Goal: Task Accomplishment & Management: Use online tool/utility

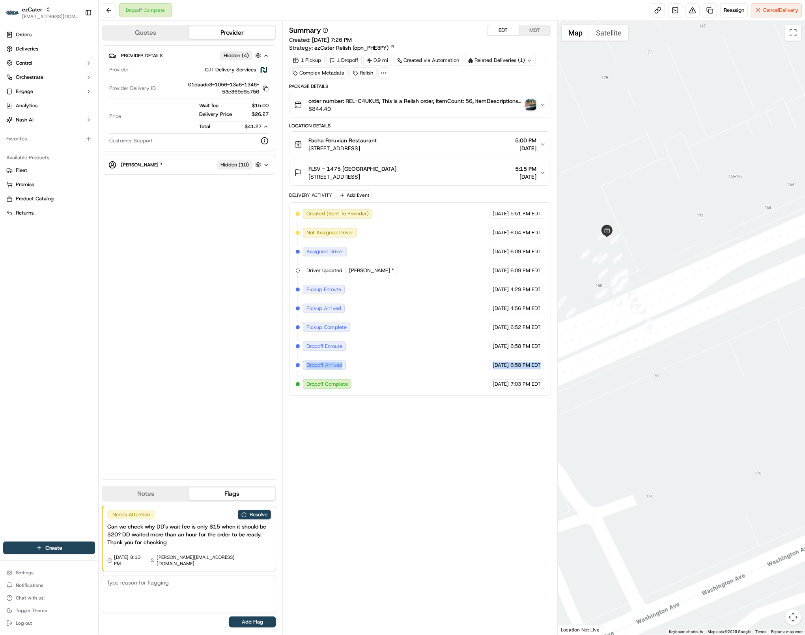
drag, startPoint x: 307, startPoint y: 370, endPoint x: 530, endPoint y: 375, distance: 223.3
click at [530, 375] on div "Created (Sent To Provider) CJT Delivery Services 09/08/2025 5:51 PM EDT Not Ass…" at bounding box center [420, 299] width 249 height 180
click at [515, 387] on span "7:03 PM EDT" at bounding box center [525, 384] width 30 height 7
drag, startPoint x: 480, startPoint y: 388, endPoint x: 530, endPoint y: 392, distance: 49.8
click at [530, 389] on div "09/15/2025 7:03 PM EDT" at bounding box center [516, 383] width 55 height 9
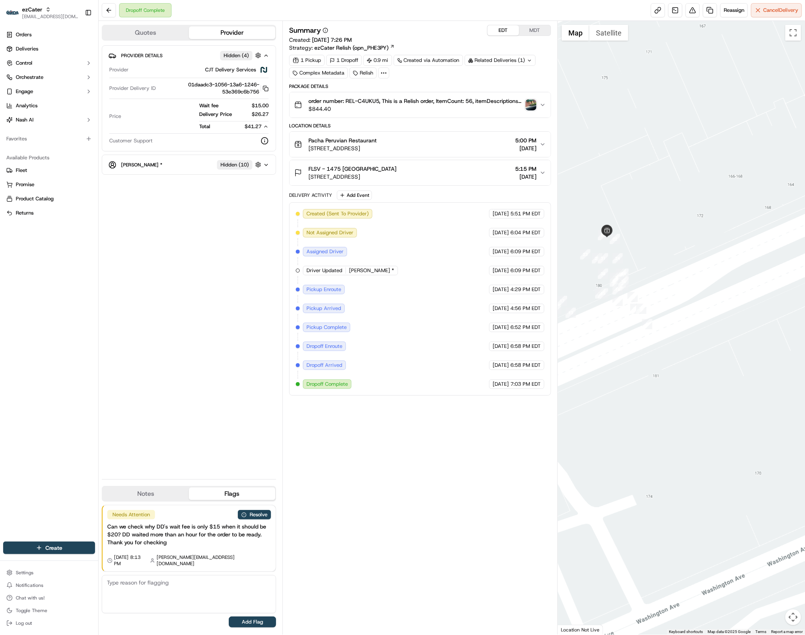
click at [541, 173] on icon "button" at bounding box center [543, 173] width 6 height 6
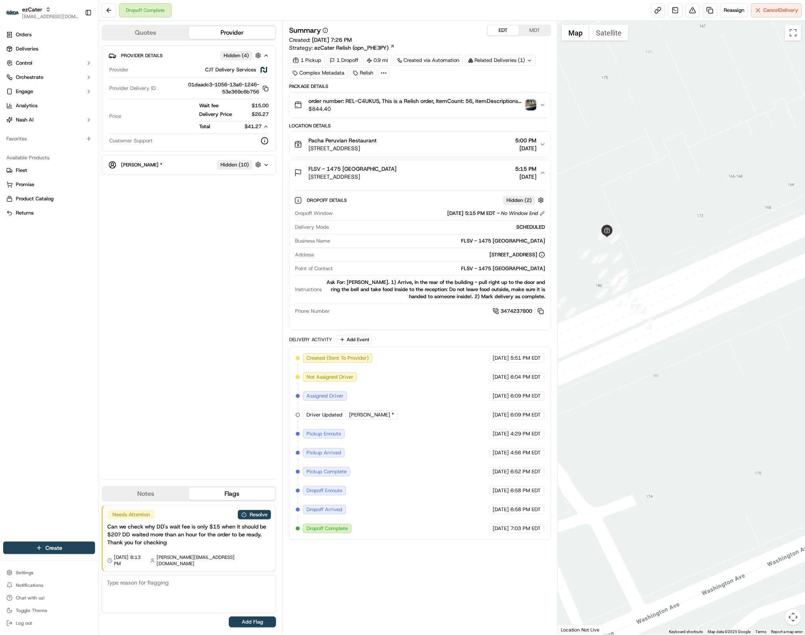
drag, startPoint x: 298, startPoint y: 217, endPoint x: 491, endPoint y: 218, distance: 193.7
click at [491, 217] on div "Dropoff Window 09/15/2025 5:15 PM EDT - No Window End" at bounding box center [420, 213] width 250 height 7
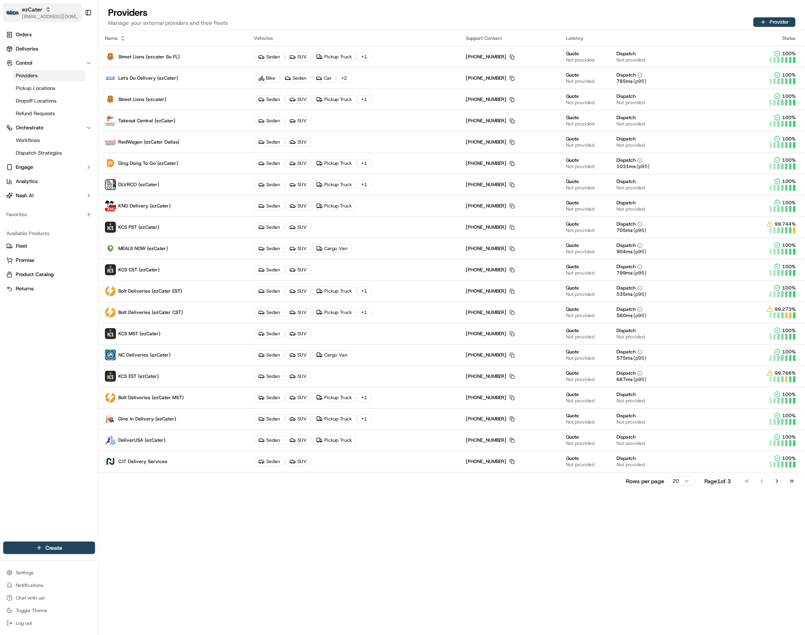
click at [44, 19] on span "[EMAIL_ADDRESS][DOMAIN_NAME]" at bounding box center [50, 16] width 56 height 6
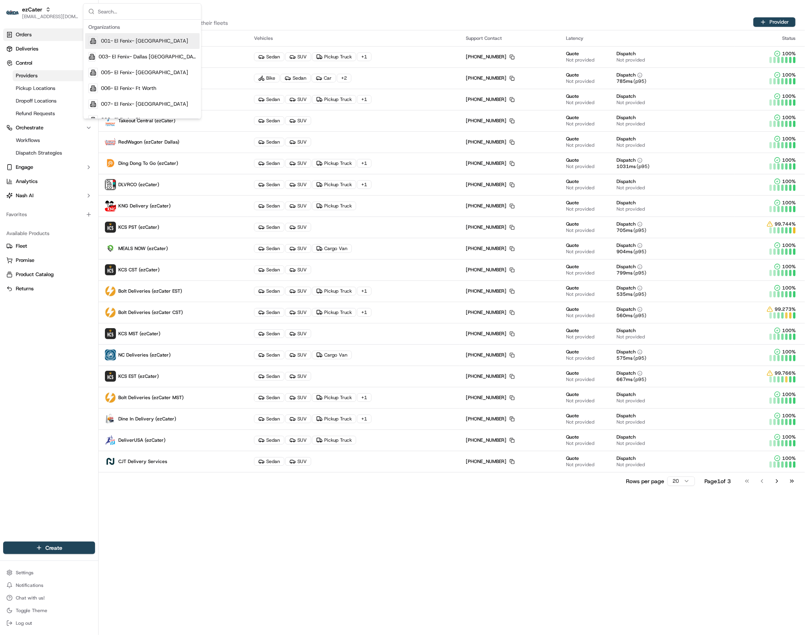
click at [36, 30] on link "Orders" at bounding box center [49, 34] width 92 height 13
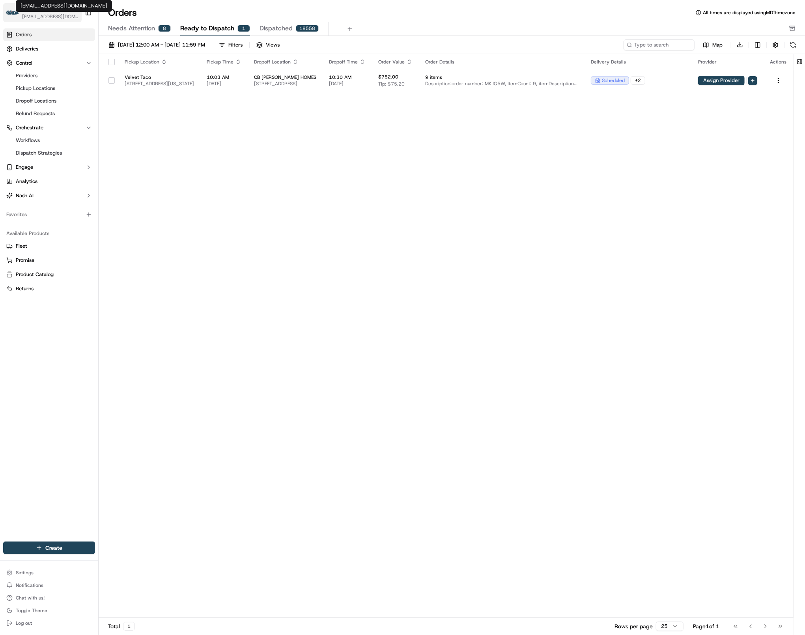
click at [44, 17] on span "[EMAIL_ADDRESS][DOMAIN_NAME]" at bounding box center [50, 16] width 56 height 6
type input "betty"
click at [116, 56] on span "[PERSON_NAME] Transportation" at bounding box center [139, 56] width 77 height 7
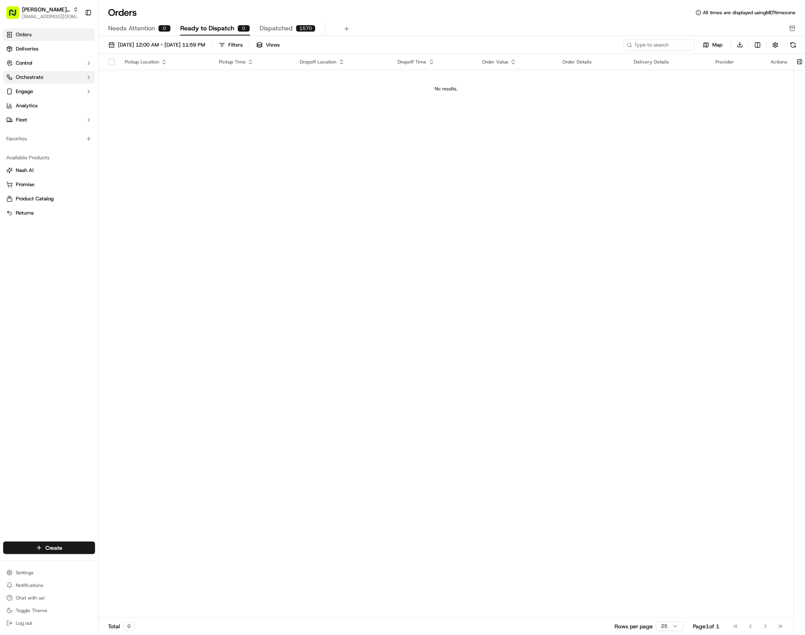
click at [29, 80] on span "Orchestrate" at bounding box center [30, 77] width 28 height 7
click at [39, 66] on button "Control" at bounding box center [49, 63] width 92 height 13
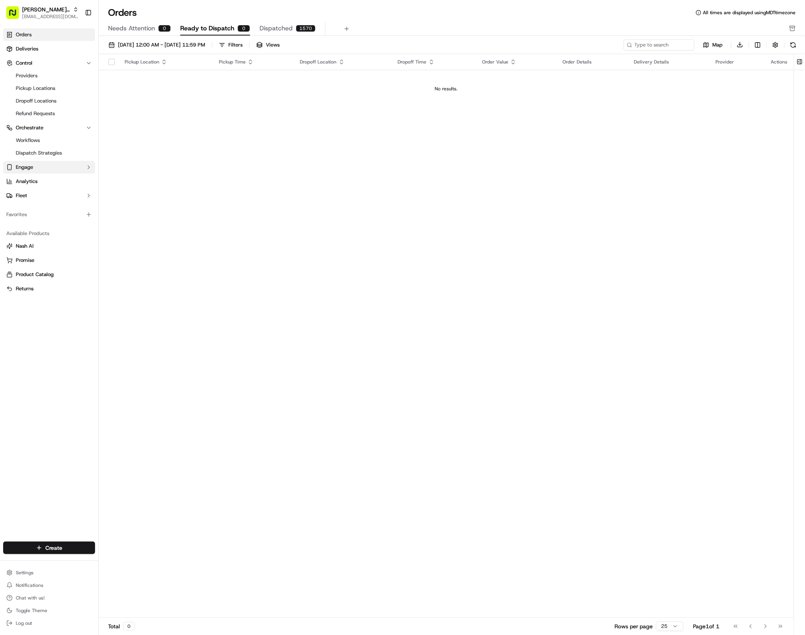
click at [30, 170] on span "Engage" at bounding box center [24, 167] width 17 height 7
click at [26, 219] on span "Fleet" at bounding box center [21, 220] width 11 height 7
click at [37, 266] on link "Driver Pay" at bounding box center [49, 271] width 73 height 11
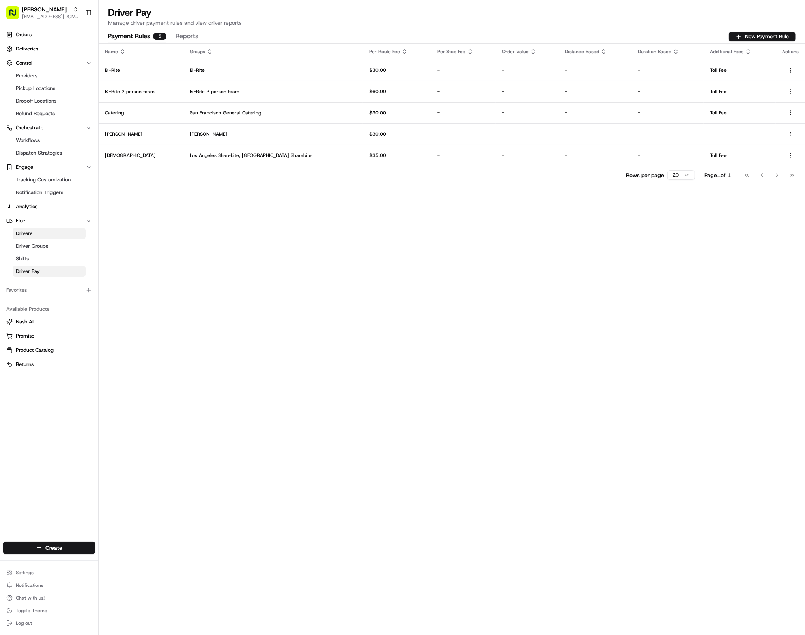
click at [186, 37] on button "Reports" at bounding box center [187, 36] width 23 height 13
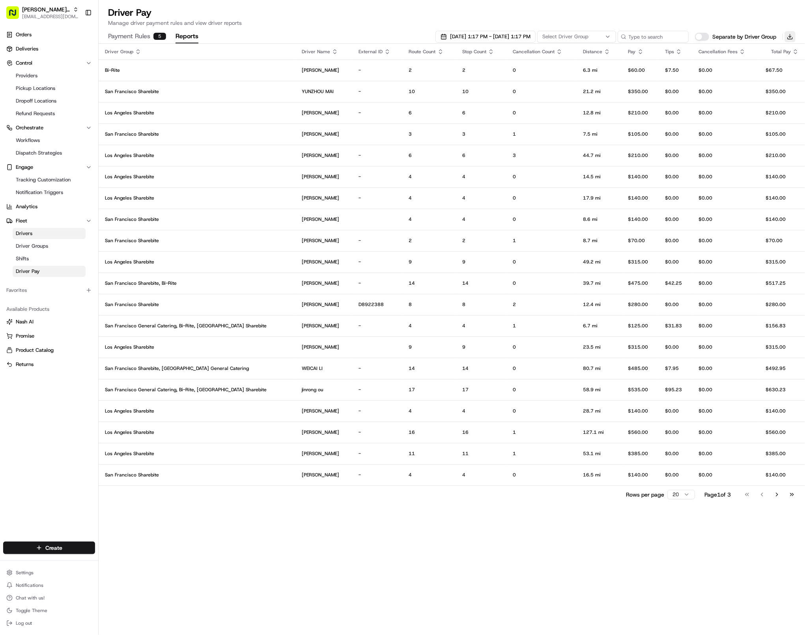
click at [794, 37] on button "Download" at bounding box center [789, 36] width 11 height 11
click at [705, 35] on button "Separate by Driver Group" at bounding box center [702, 37] width 14 height 8
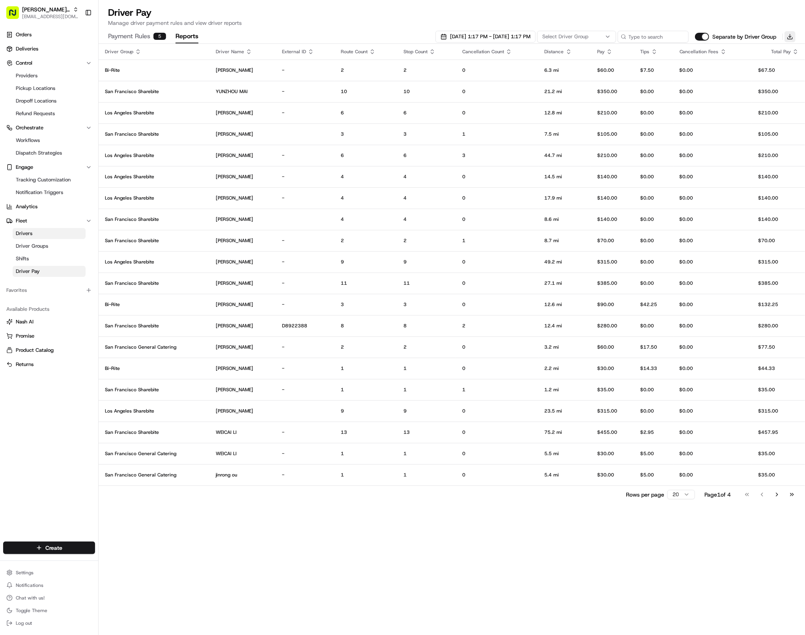
click at [792, 40] on button "Download" at bounding box center [789, 36] width 11 height 11
click at [551, 21] on p "Manage driver payment rules and view driver reports" at bounding box center [451, 23] width 687 height 8
